Goal: Register for event/course

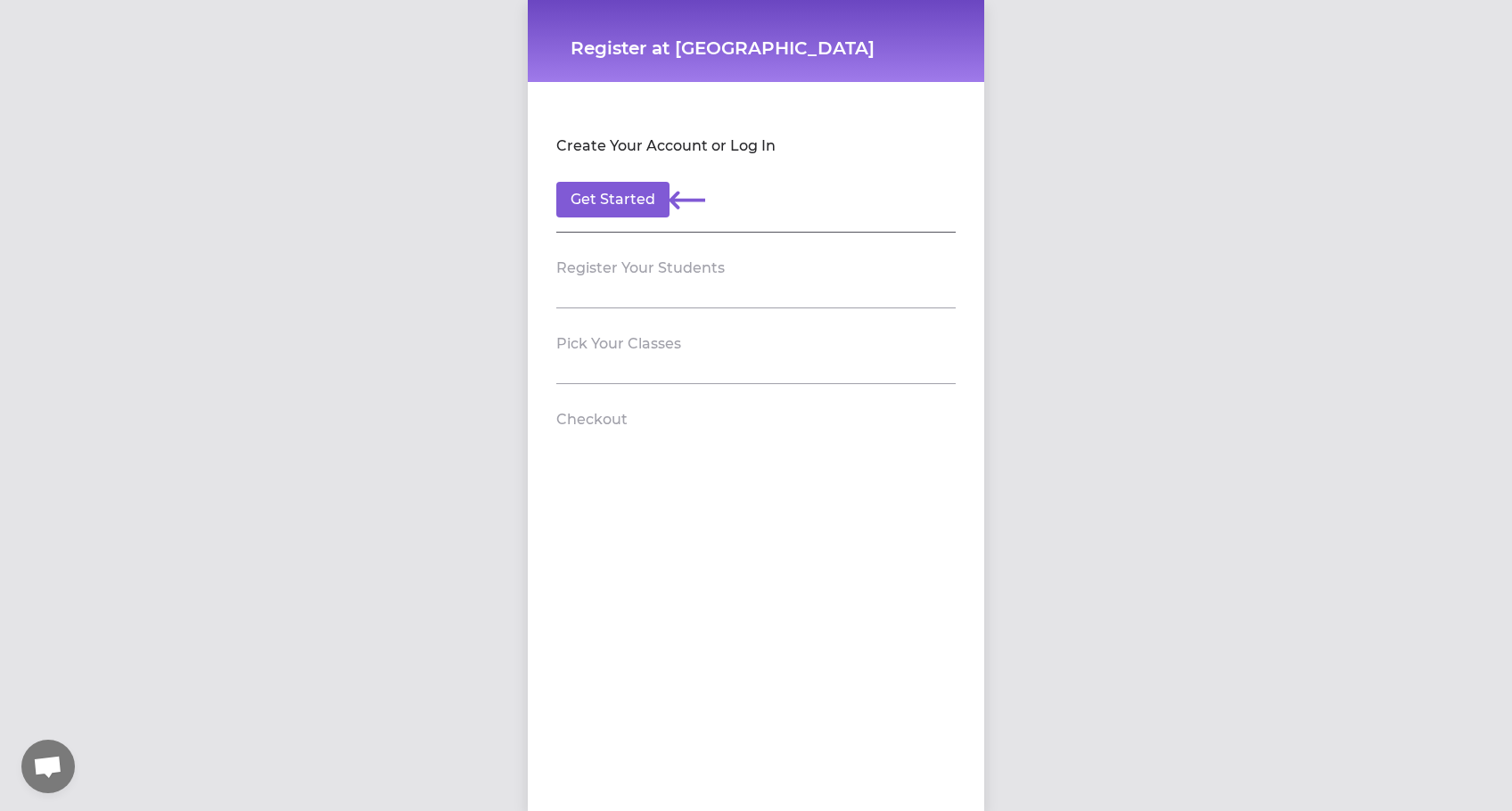
click at [590, 354] on h2 "Pick Your Classes" at bounding box center [618, 344] width 125 height 22
click at [639, 202] on button "Get Started" at bounding box center [612, 199] width 113 height 35
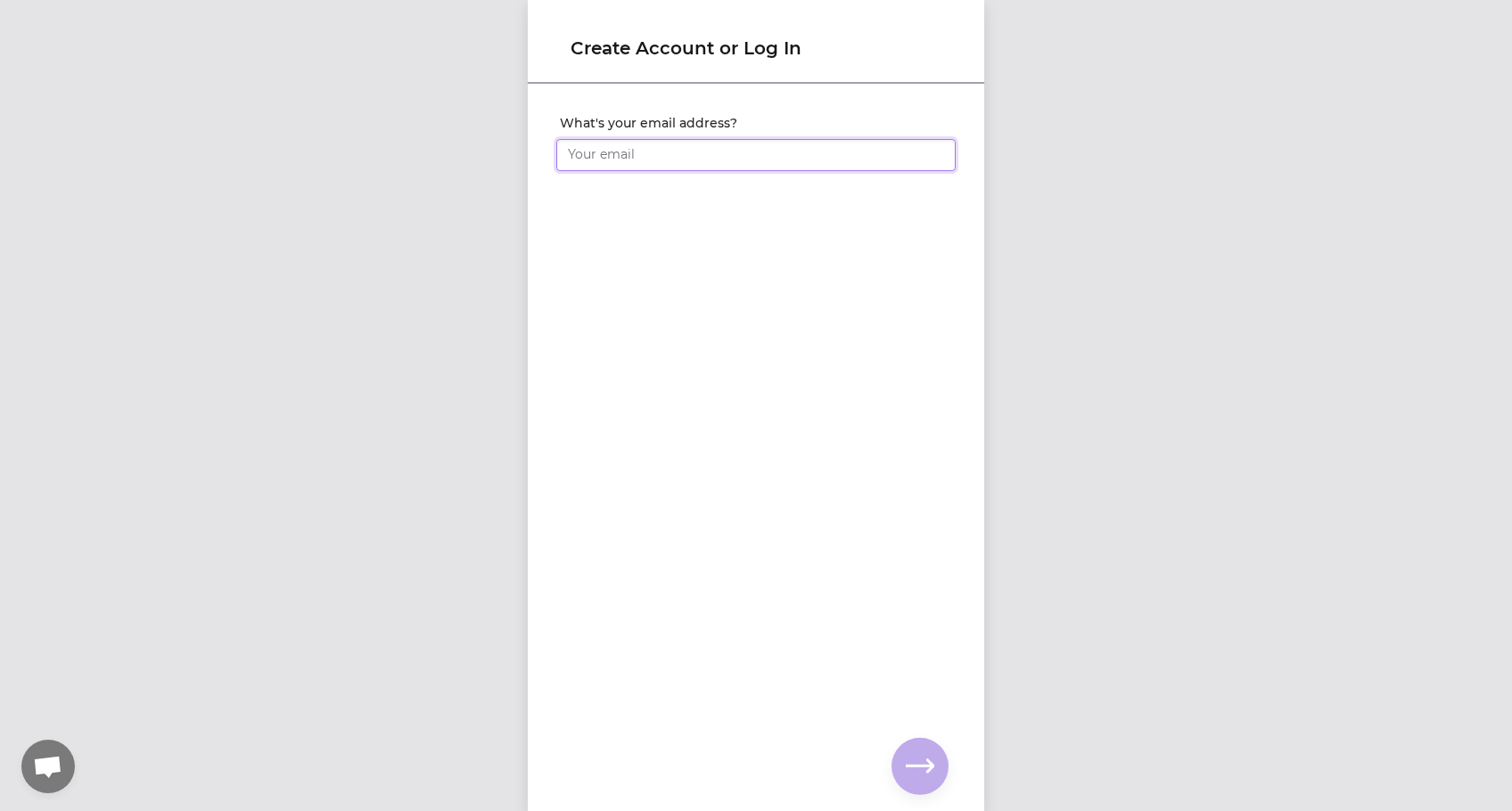
type input "[EMAIL_ADDRESS][DOMAIN_NAME]"
click input "submit" at bounding box center [0, 0] width 0 height 0
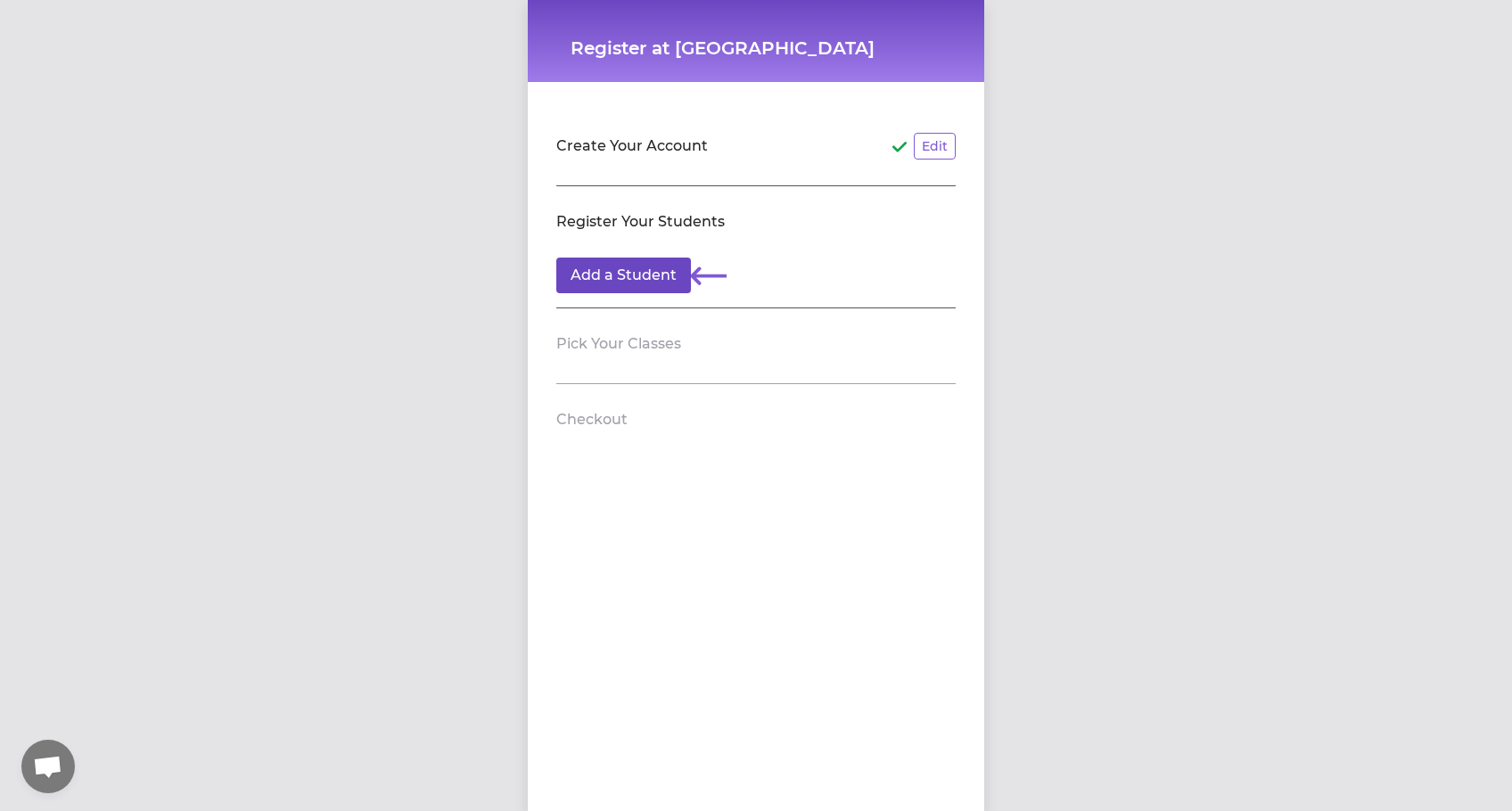
click at [653, 280] on button "Add a Student" at bounding box center [623, 276] width 134 height 35
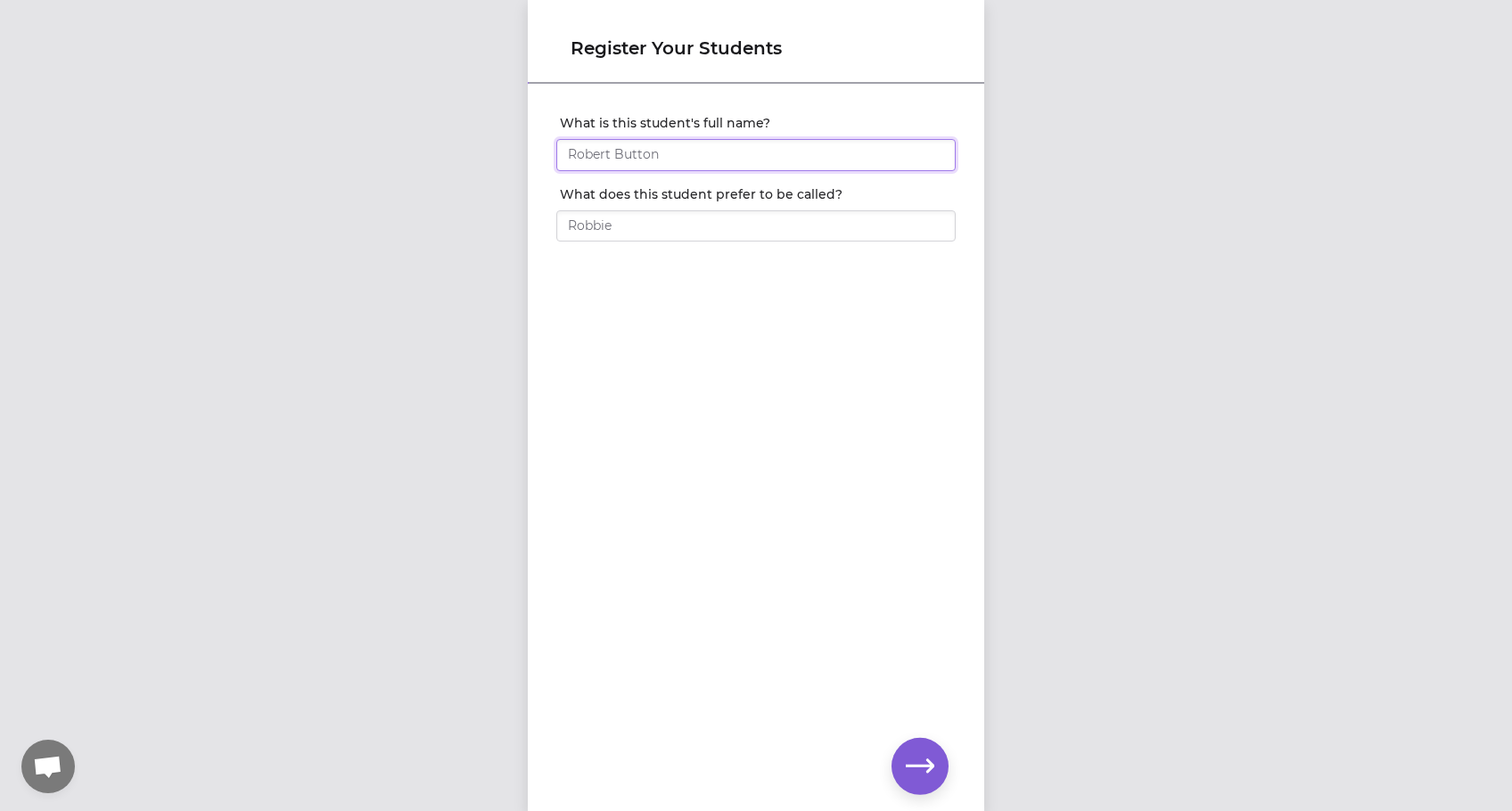
click at [656, 162] on input "What is this student's full name?" at bounding box center [755, 155] width 399 height 32
